Goal: Navigation & Orientation: Find specific page/section

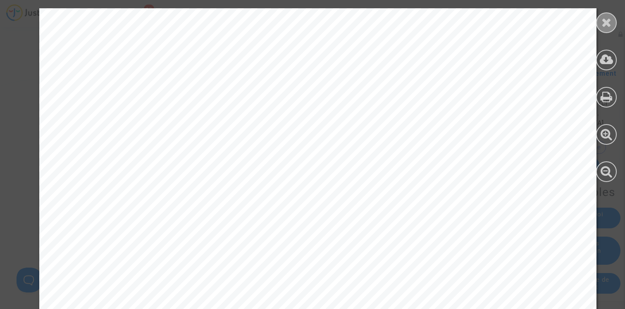
click at [608, 26] on icon at bounding box center [606, 22] width 10 height 12
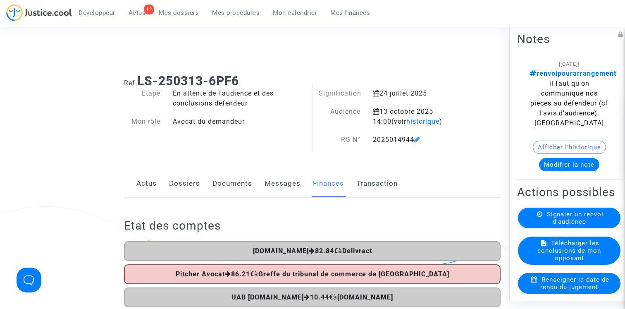
drag, startPoint x: 138, startPoint y: 81, endPoint x: 279, endPoint y: 81, distance: 140.5
click at [279, 81] on h1 "Ref. LS-250313-6PF6" at bounding box center [312, 81] width 376 height 15
copy b "LS-250313-6PF6"
click at [416, 121] on span at bounding box center [417, 115] width 6 height 55
click at [406, 124] on span "historique" at bounding box center [422, 121] width 33 height 8
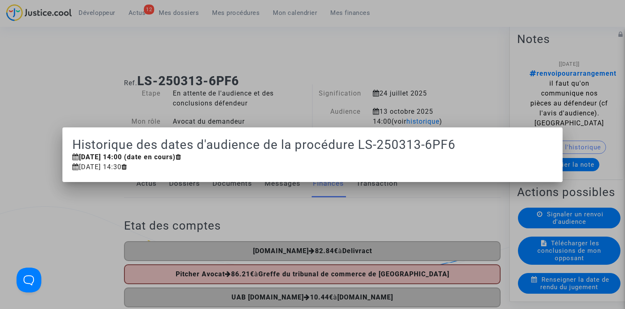
click at [386, 83] on div at bounding box center [312, 154] width 625 height 309
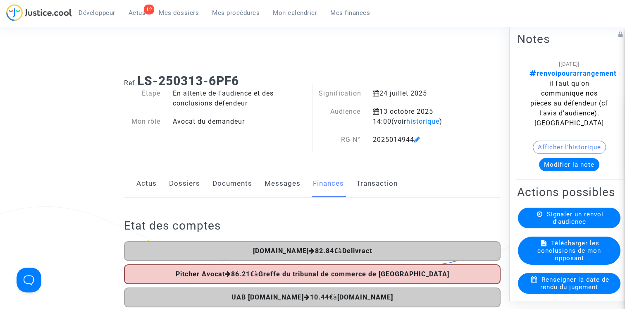
drag, startPoint x: 141, startPoint y: 79, endPoint x: 268, endPoint y: 79, distance: 127.3
click at [268, 79] on h1 "Ref. LS-250313-6PF6" at bounding box center [312, 81] width 376 height 15
copy b "LS-250313-6PF6"
click at [244, 54] on div "Connecté en tant que : Pitcher Avocat" at bounding box center [310, 45] width 621 height 20
click at [247, 14] on span "Mes procédures" at bounding box center [236, 12] width 48 height 7
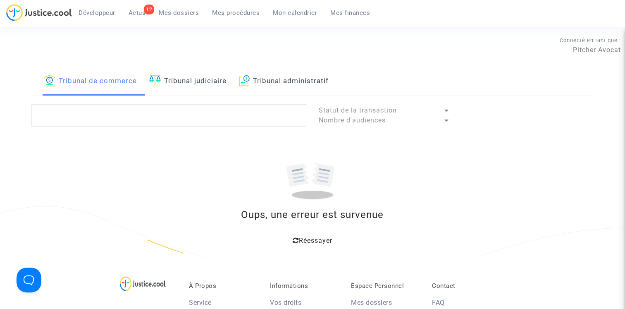
click at [294, 8] on link "Mon calendrier" at bounding box center [294, 13] width 57 height 12
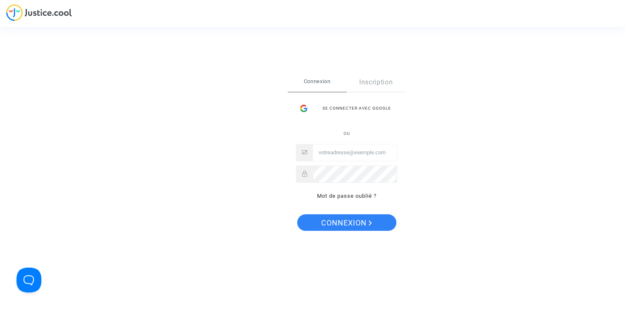
type input "[PERSON_NAME][EMAIL_ADDRESS][DOMAIN_NAME]"
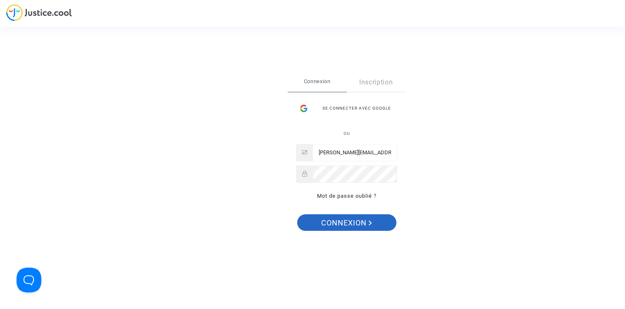
click at [347, 223] on span "Connexion" at bounding box center [346, 222] width 51 height 17
